Goal: Task Accomplishment & Management: Complete application form

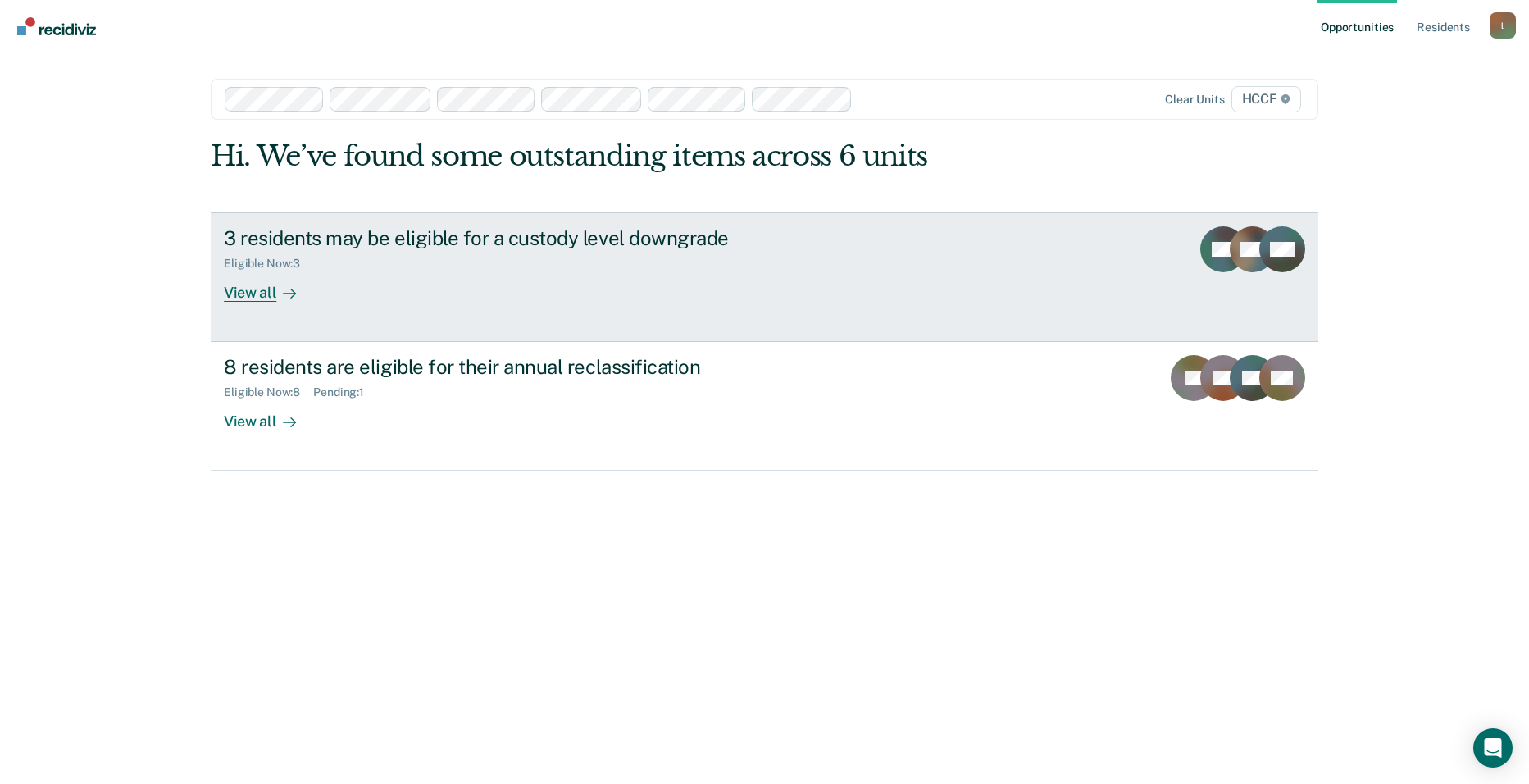
click at [229, 297] on div "View all" at bounding box center [270, 286] width 92 height 32
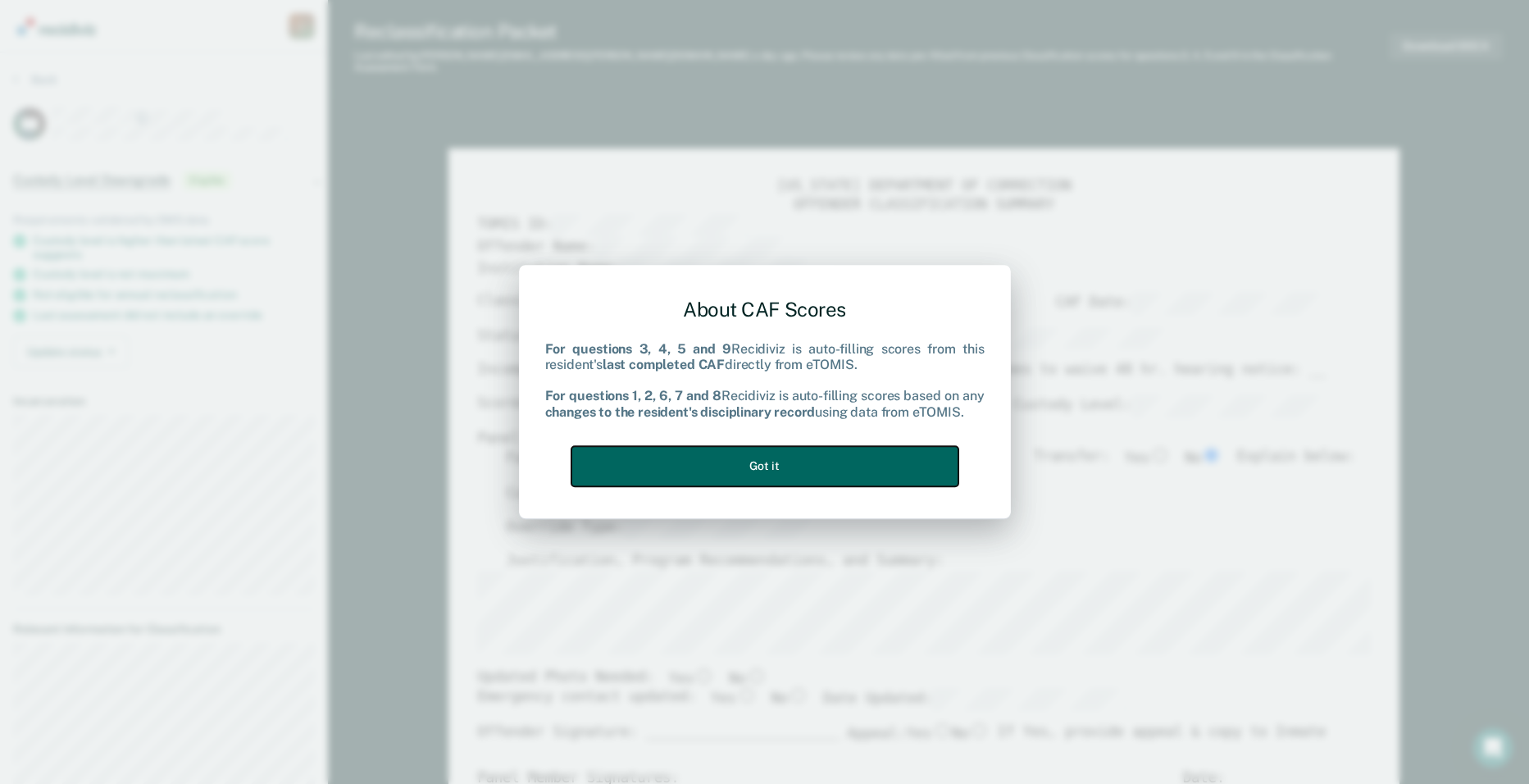
click at [785, 474] on button "Got it" at bounding box center [764, 465] width 387 height 40
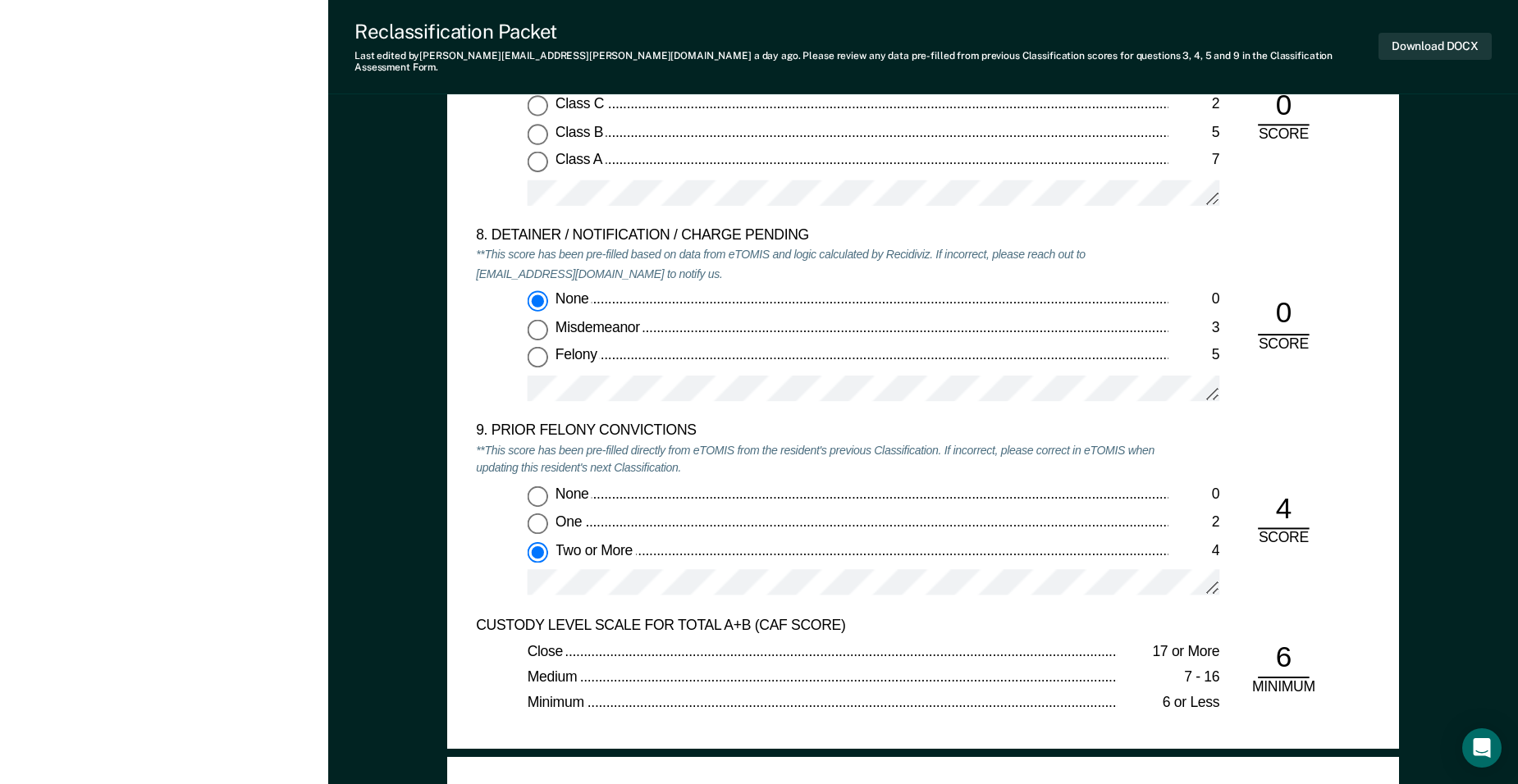
scroll to position [3280, 0]
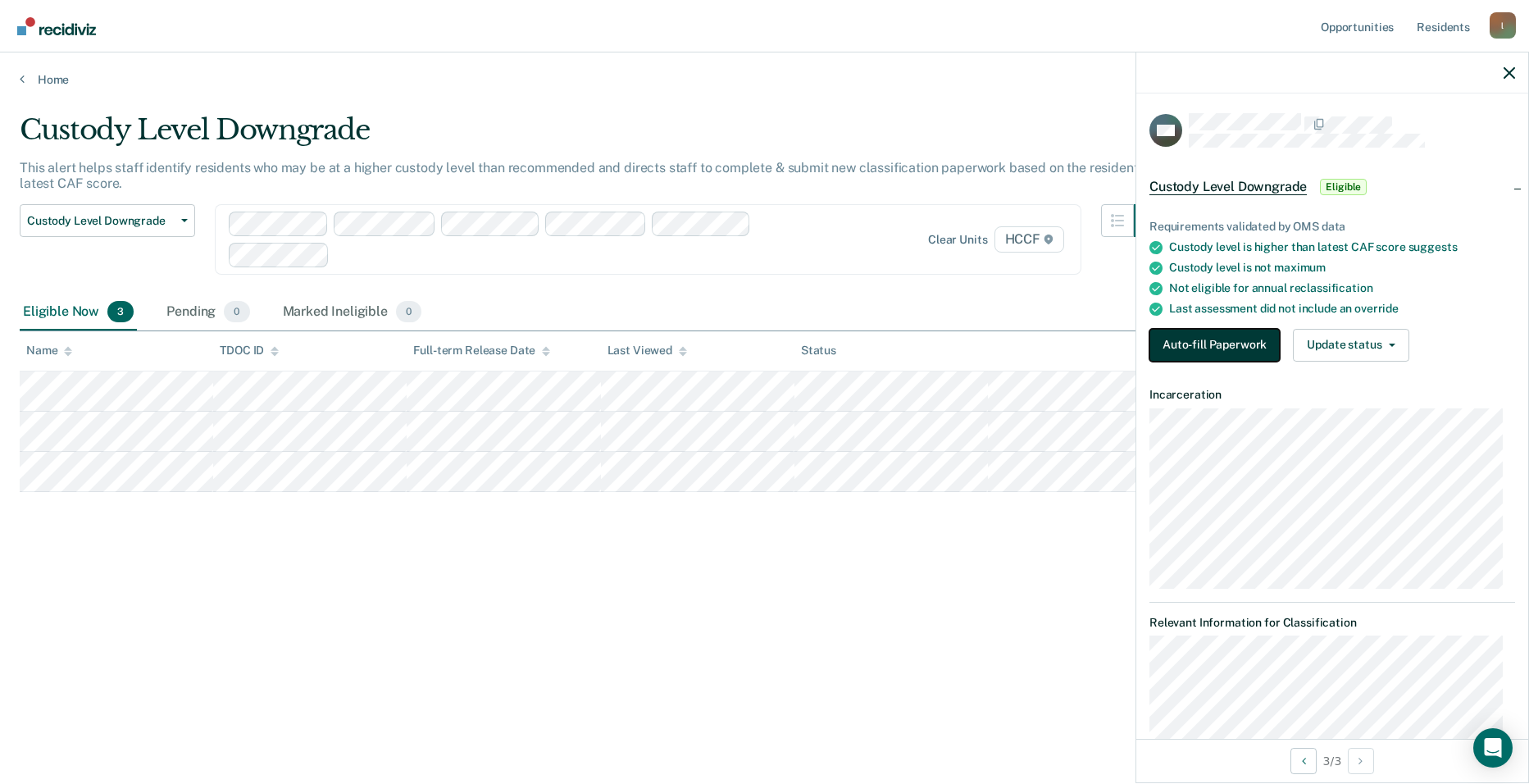
click at [1221, 348] on button "Auto-fill Paperwork" at bounding box center [1215, 345] width 131 height 33
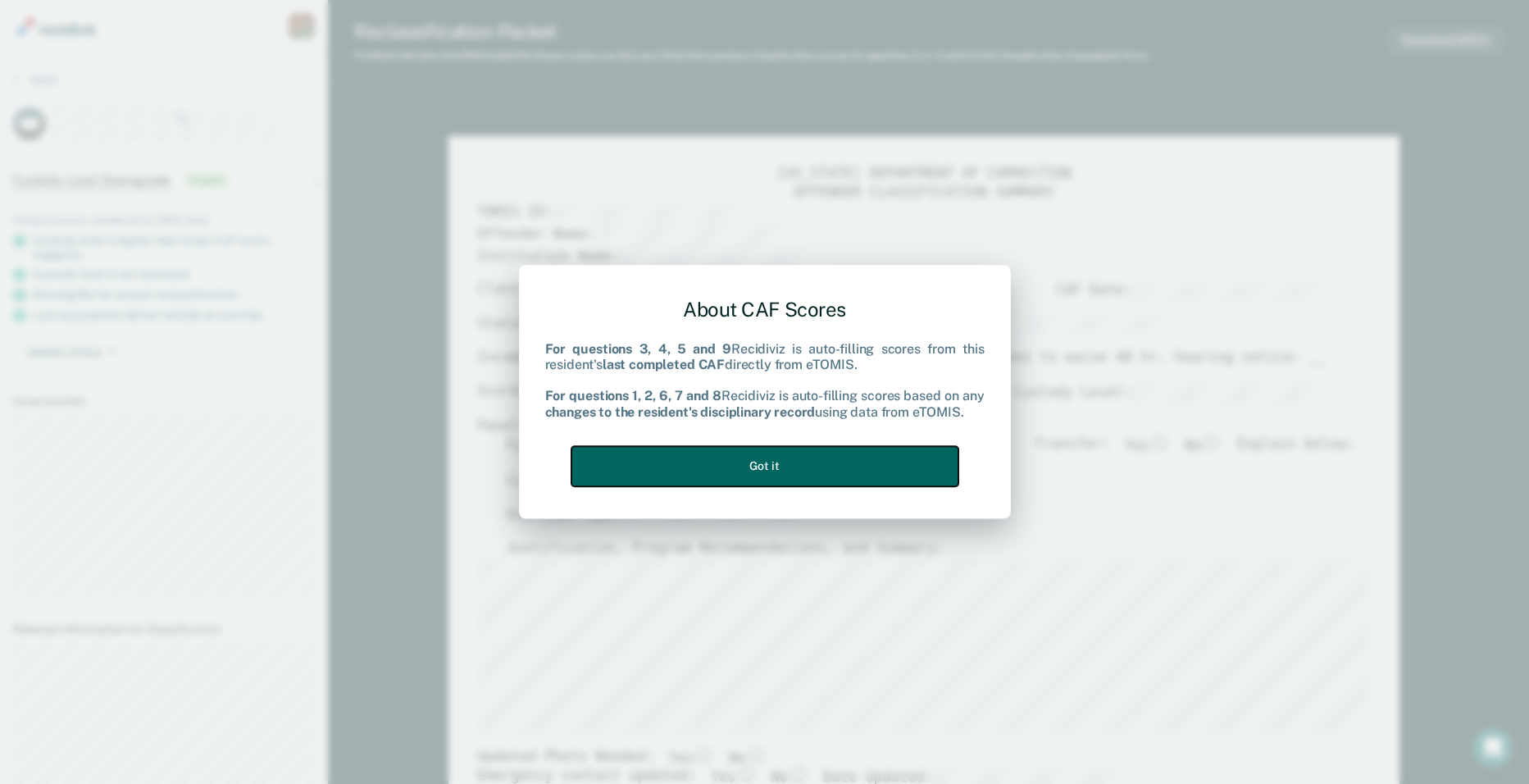
click at [805, 474] on button "Got it" at bounding box center [764, 465] width 387 height 40
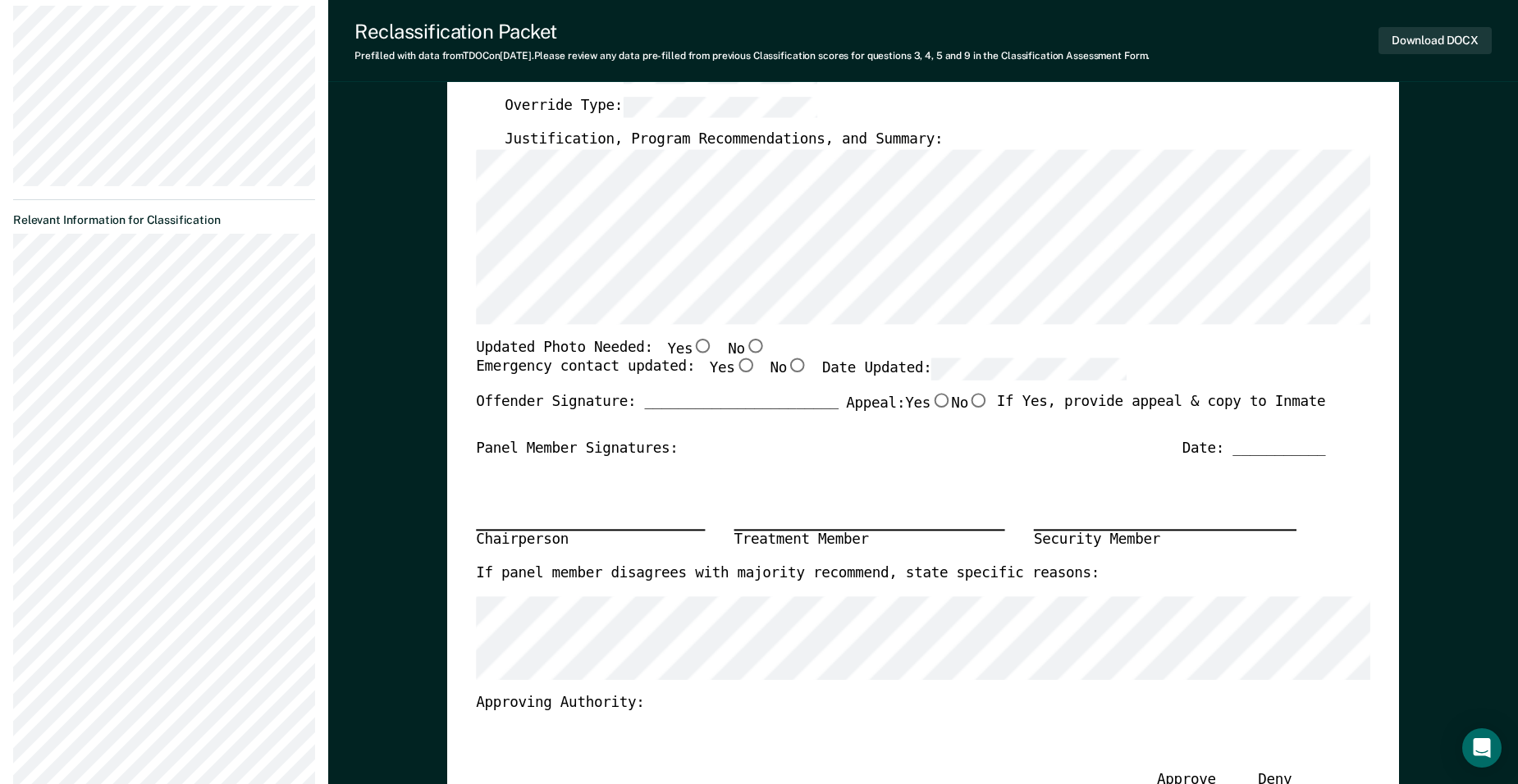
scroll to position [410, 0]
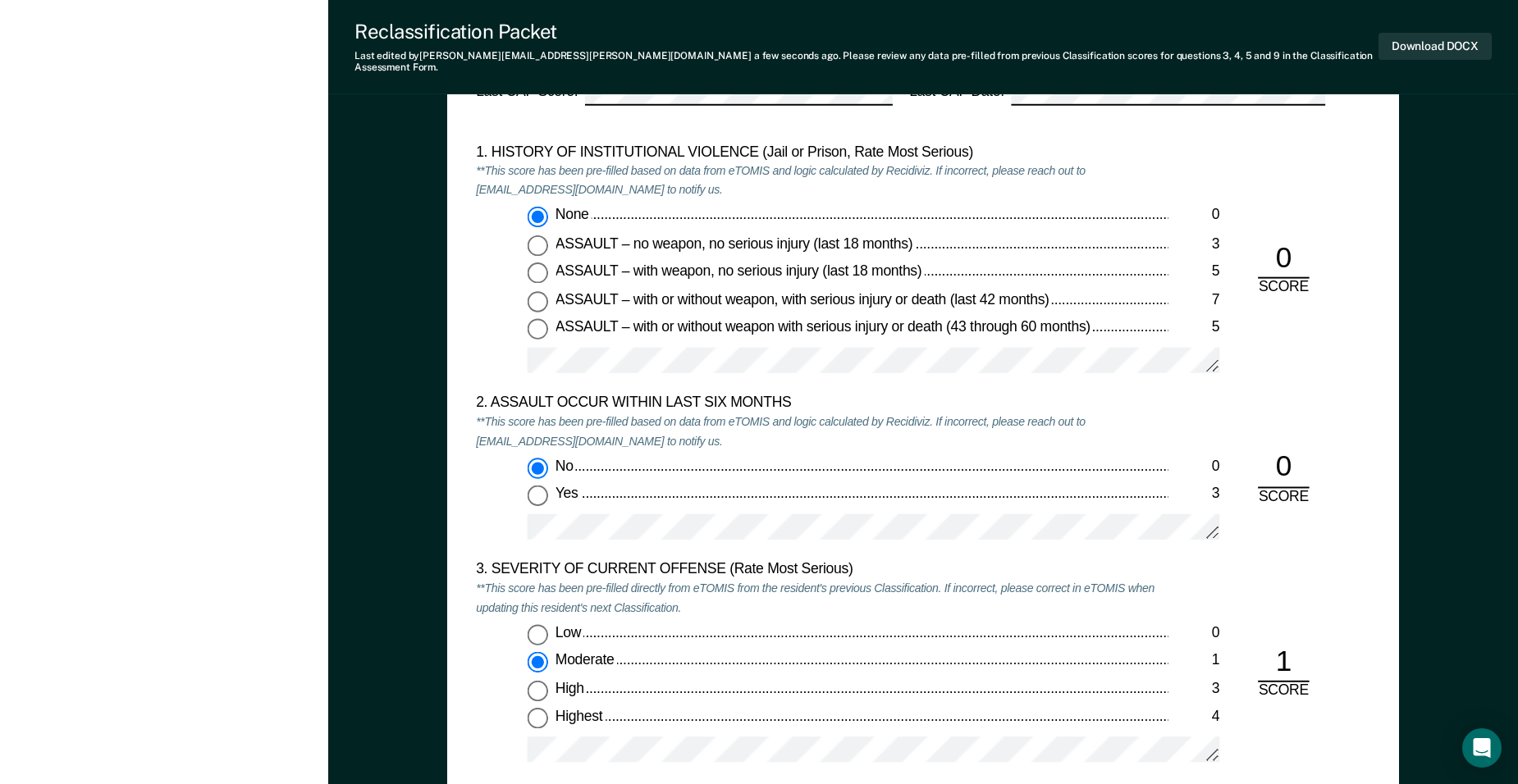
type textarea "x"
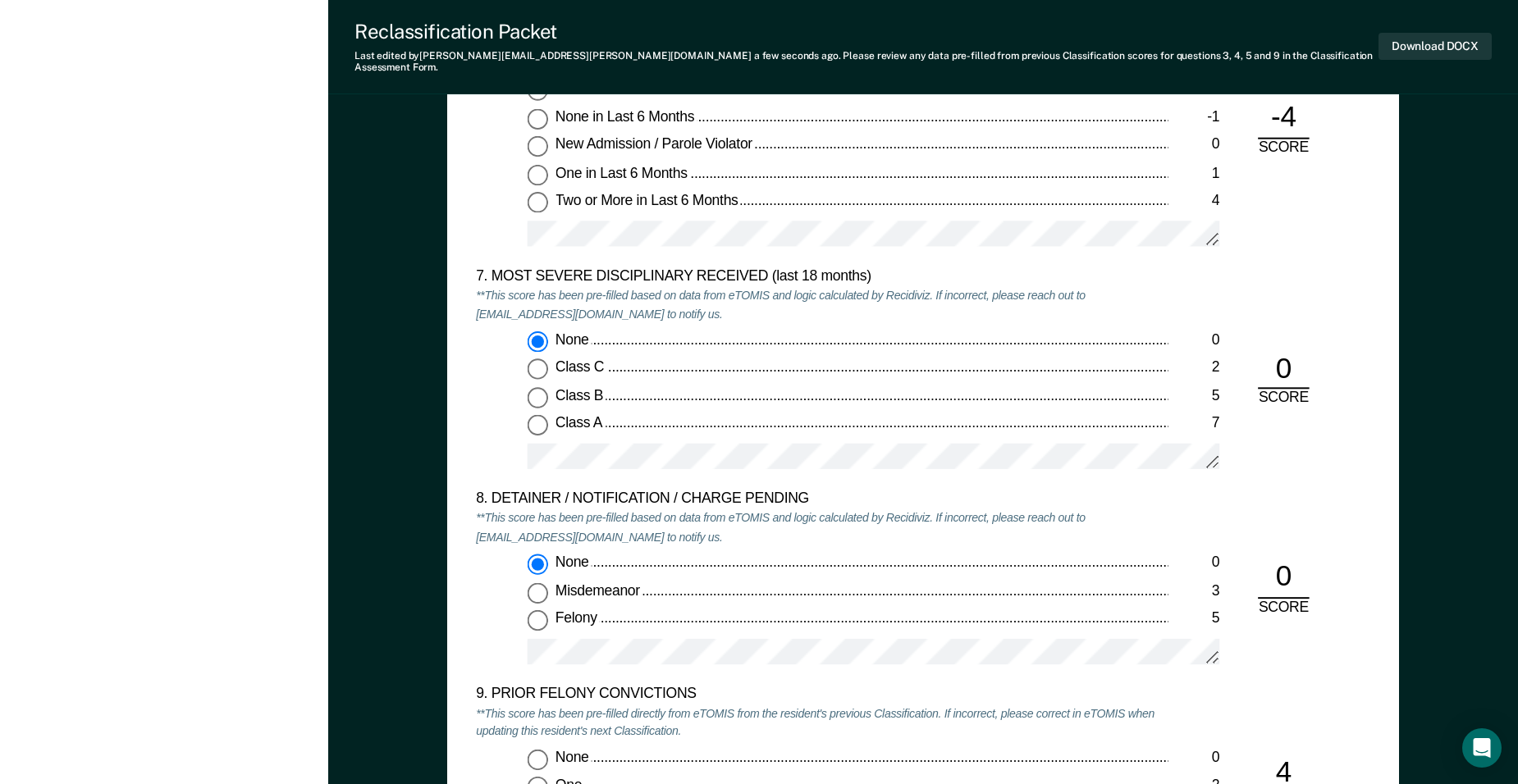
scroll to position [3280, 0]
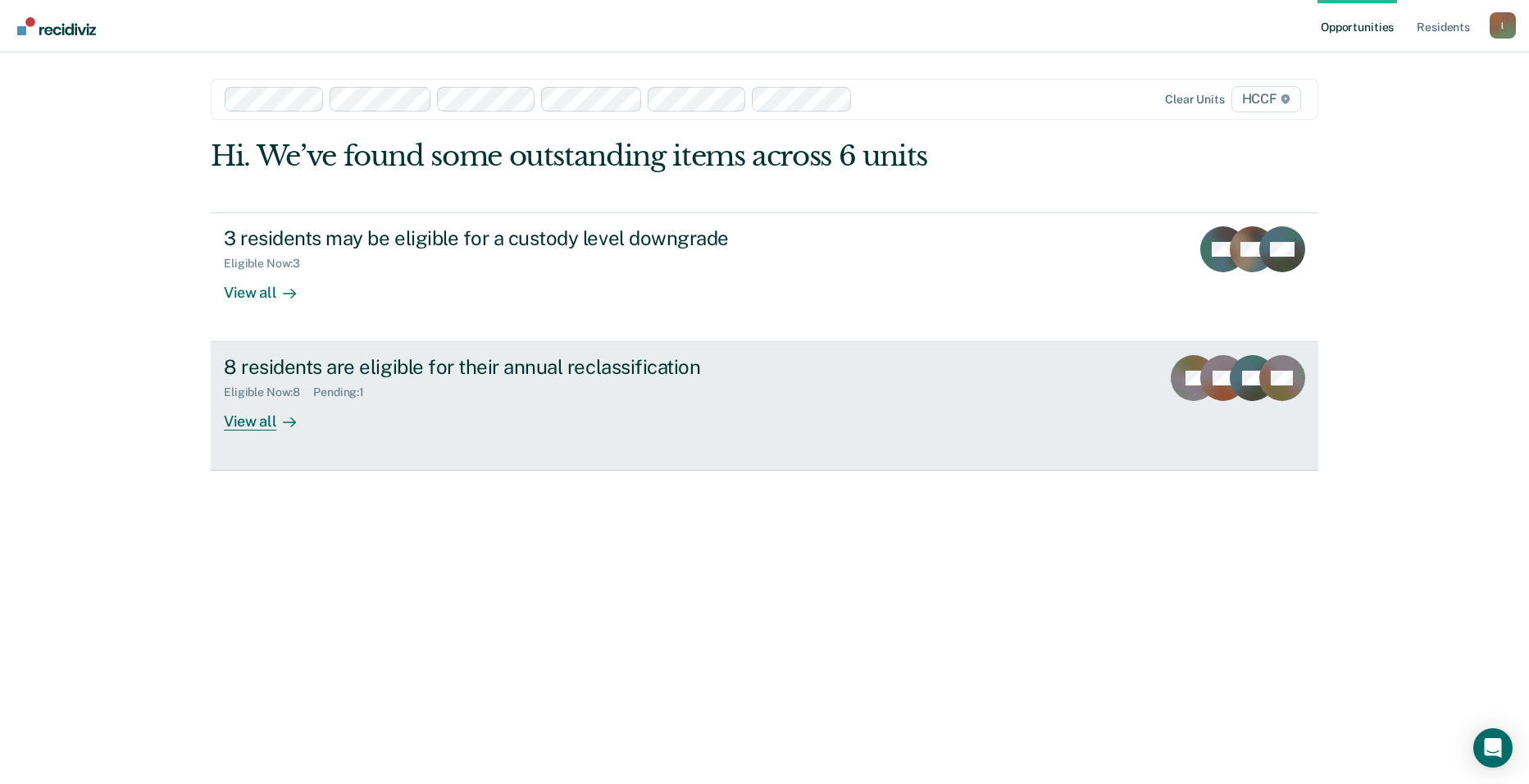
click at [254, 410] on div "View all" at bounding box center [270, 415] width 92 height 32
